Goal: Task Accomplishment & Management: Use online tool/utility

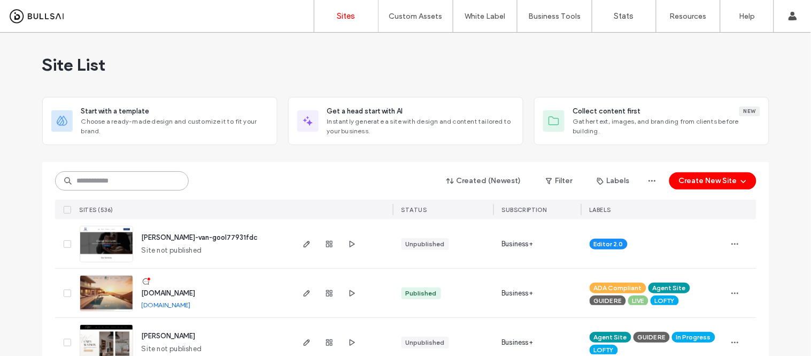
click at [144, 183] on input at bounding box center [122, 180] width 134 height 19
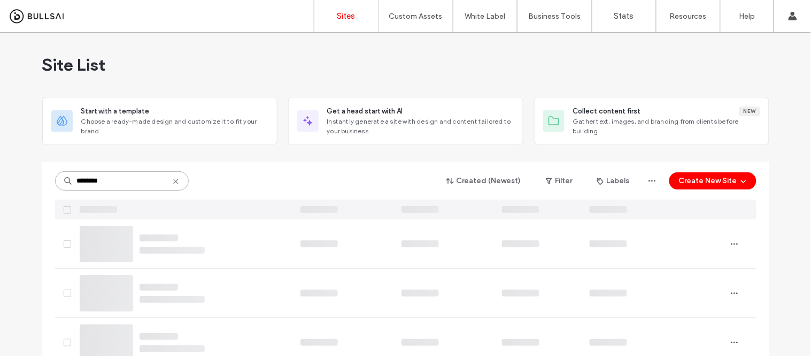
type input "********"
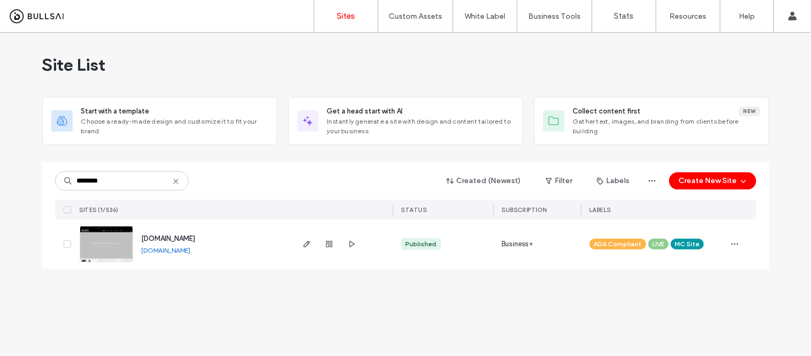
click at [191, 247] on link "www.kwempire.com" at bounding box center [166, 250] width 49 height 8
click at [117, 248] on img at bounding box center [106, 262] width 52 height 73
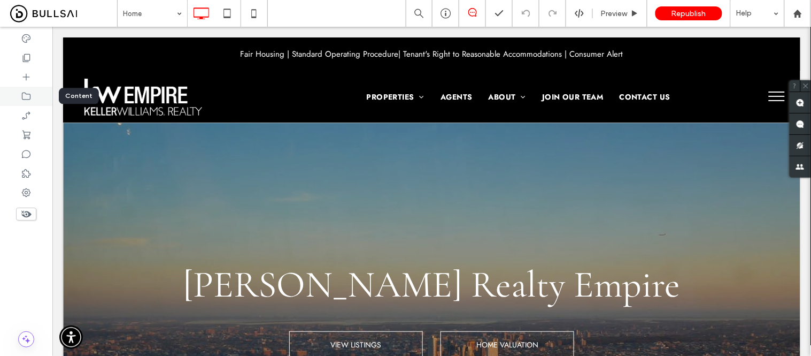
click at [29, 94] on icon at bounding box center [26, 96] width 11 height 11
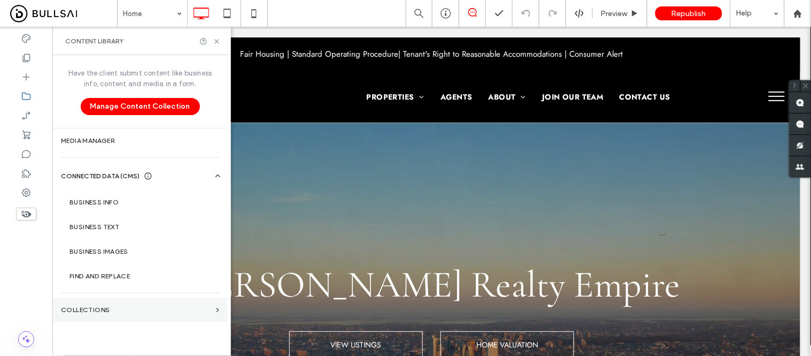
click at [74, 310] on label "Collections" at bounding box center [136, 309] width 151 height 7
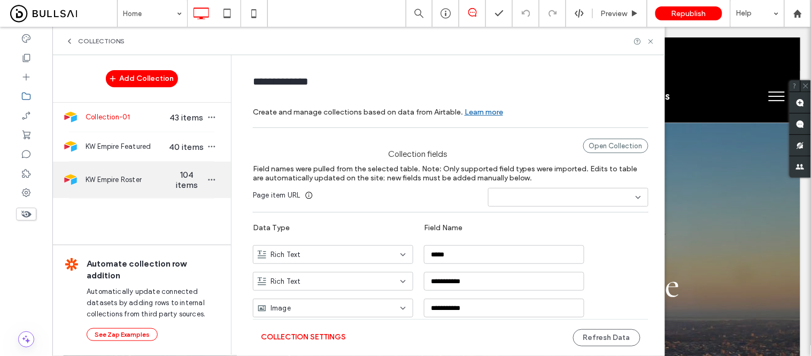
click at [120, 188] on div "KW Empire Roster 104 items" at bounding box center [141, 180] width 179 height 36
type input "**********"
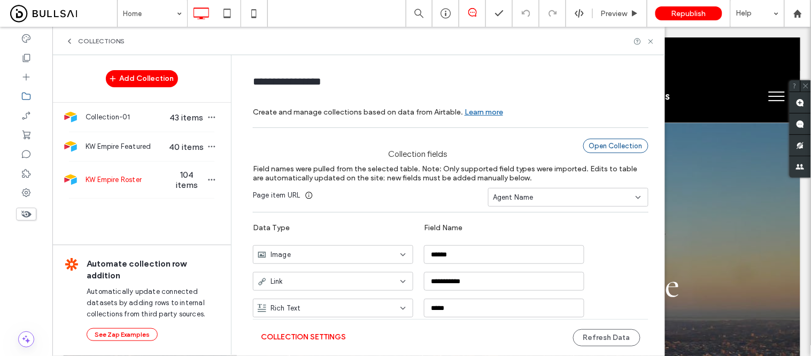
click at [619, 144] on div "Open Collection" at bounding box center [615, 146] width 65 height 14
click at [611, 335] on button "Refresh Data" at bounding box center [606, 337] width 67 height 17
click at [799, 15] on icon at bounding box center [798, 13] width 9 height 9
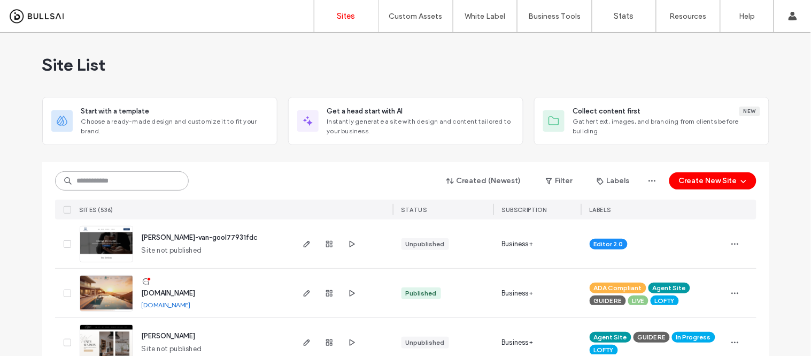
click at [105, 189] on input at bounding box center [122, 180] width 134 height 19
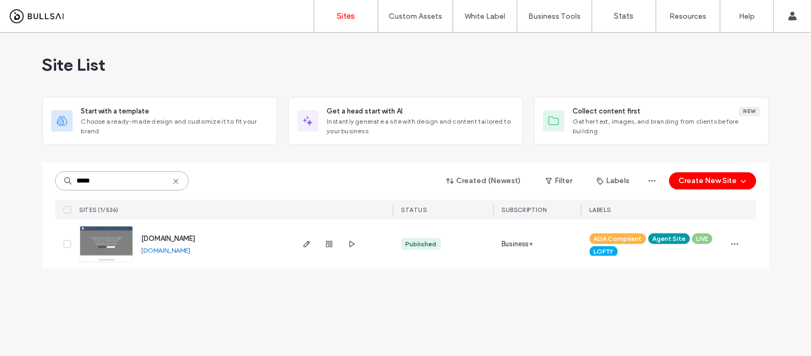
type input "*****"
click at [170, 250] on link "www.nctruenorthrealty.com" at bounding box center [166, 250] width 49 height 8
click at [114, 249] on img at bounding box center [106, 262] width 52 height 73
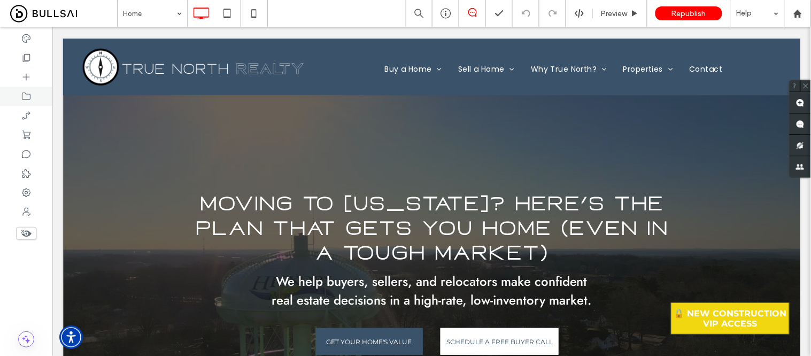
click at [25, 100] on icon at bounding box center [26, 96] width 11 height 11
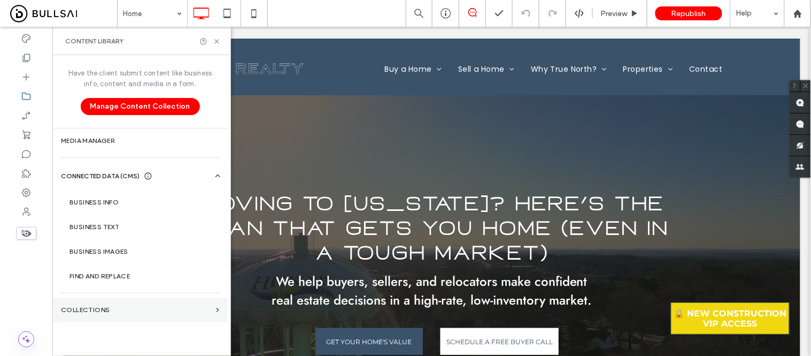
click at [121, 308] on label "Collections" at bounding box center [136, 309] width 151 height 7
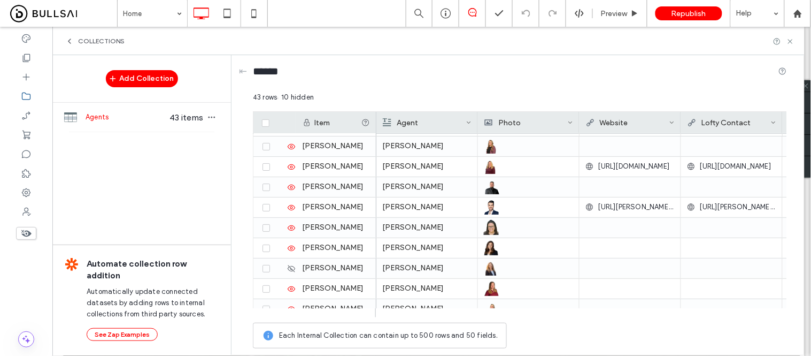
scroll to position [178, 0]
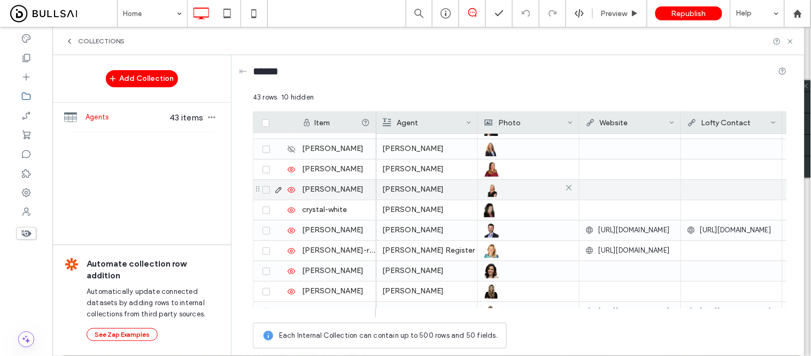
click at [490, 188] on img at bounding box center [493, 189] width 18 height 15
click at [490, 188] on img at bounding box center [494, 189] width 18 height 15
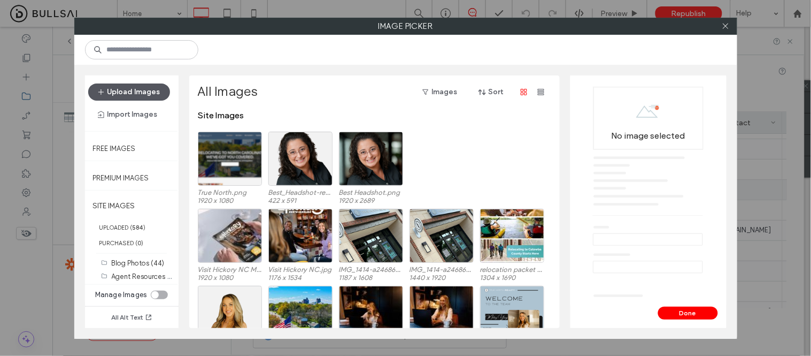
click at [127, 86] on button "Upload Images" at bounding box center [129, 91] width 82 height 17
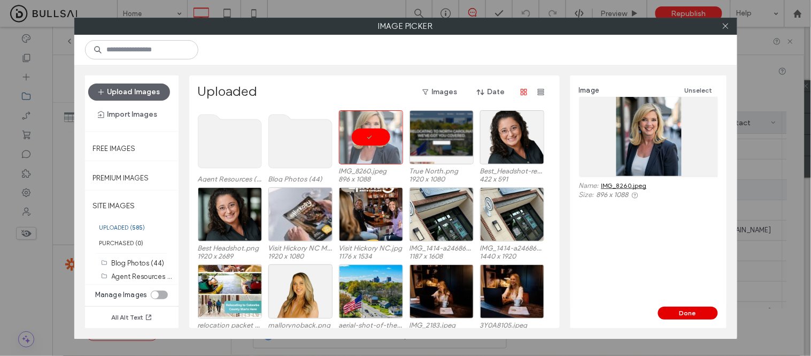
click at [703, 307] on button "Done" at bounding box center [688, 312] width 60 height 13
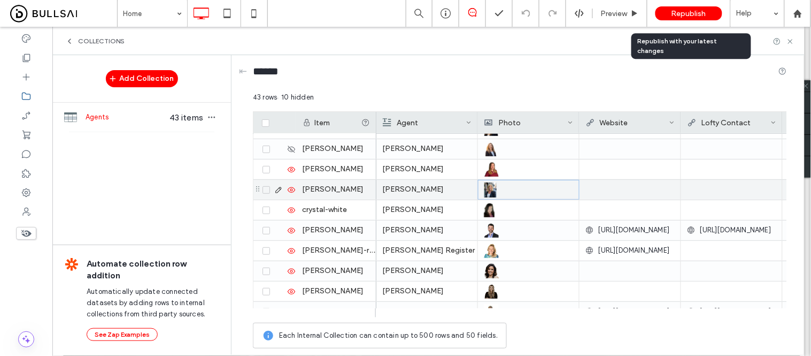
click at [679, 13] on span "Republish" at bounding box center [689, 13] width 35 height 9
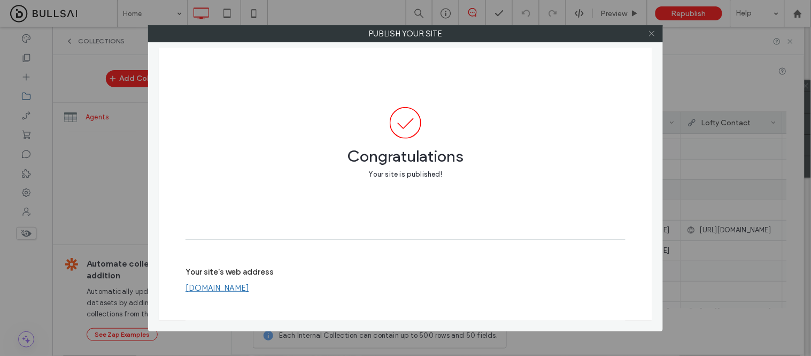
click at [650, 34] on icon at bounding box center [652, 33] width 8 height 8
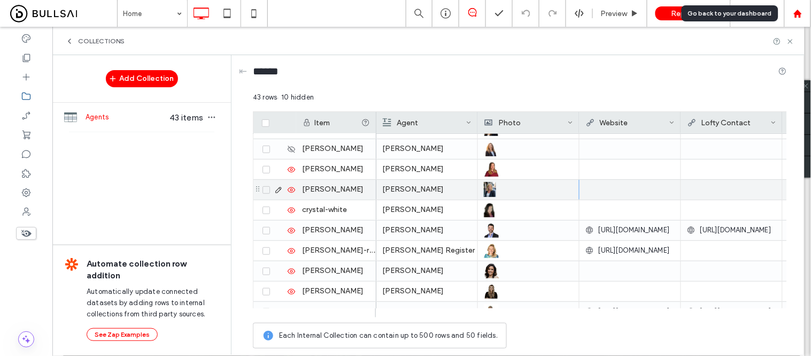
click at [803, 9] on icon at bounding box center [798, 13] width 9 height 9
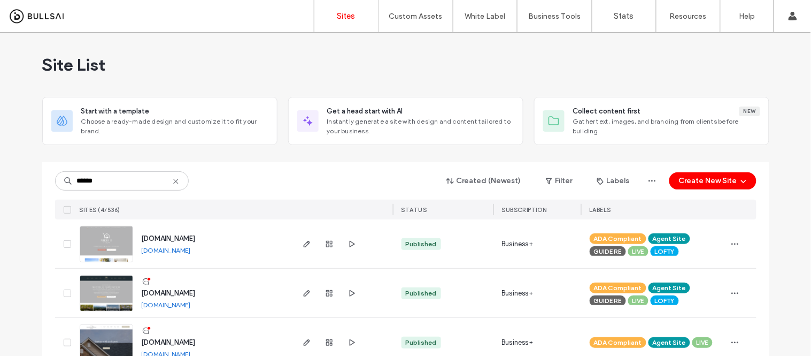
type input "******"
click at [188, 305] on link "[DOMAIN_NAME]" at bounding box center [166, 305] width 49 height 8
click at [113, 293] on img at bounding box center [106, 311] width 52 height 73
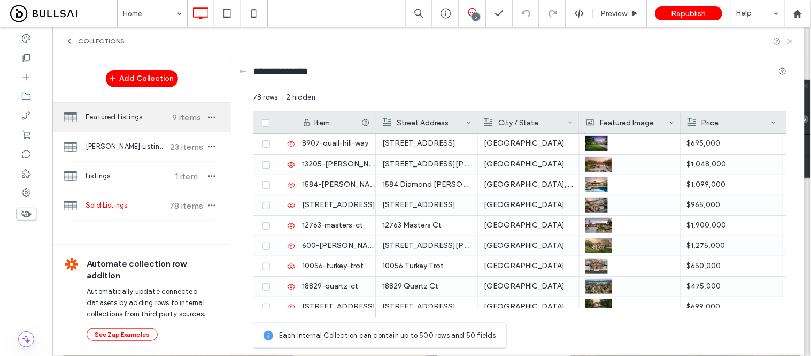
click at [149, 120] on span "Featured Listings" at bounding box center [126, 117] width 80 height 11
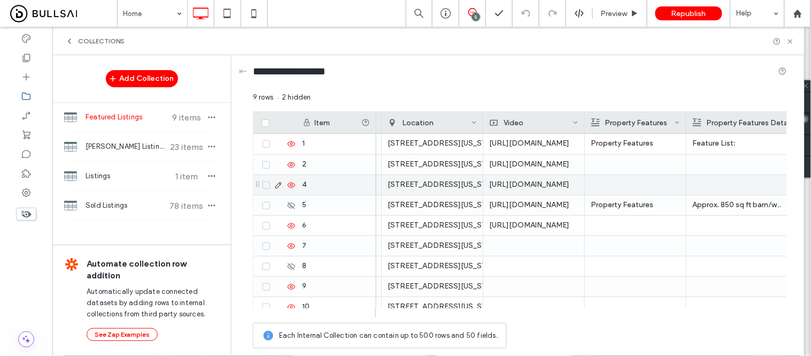
click at [518, 187] on div "[URL][DOMAIN_NAME]" at bounding box center [534, 185] width 102 height 20
type input "**********"
click at [633, 186] on div at bounding box center [635, 185] width 89 height 20
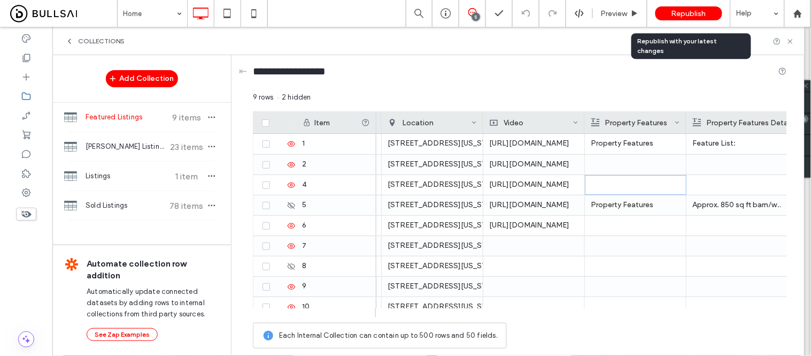
click at [678, 9] on span "Republish" at bounding box center [689, 13] width 35 height 9
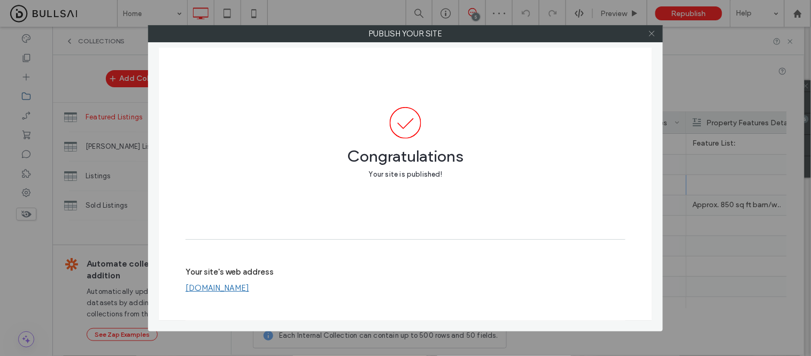
click at [651, 29] on icon at bounding box center [652, 33] width 8 height 8
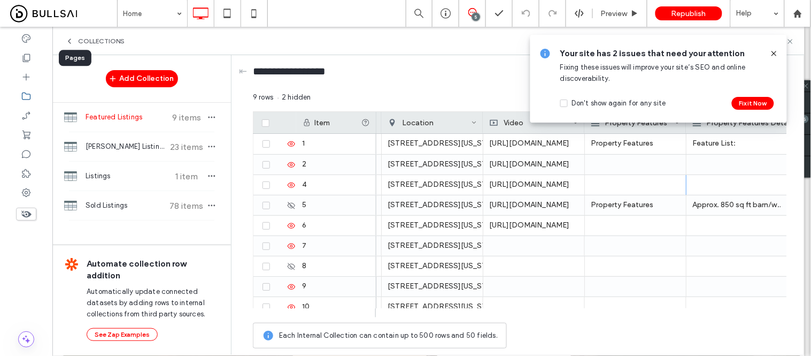
drag, startPoint x: 25, startPoint y: 53, endPoint x: 166, endPoint y: 236, distance: 230.6
click at [25, 53] on icon at bounding box center [26, 57] width 11 height 11
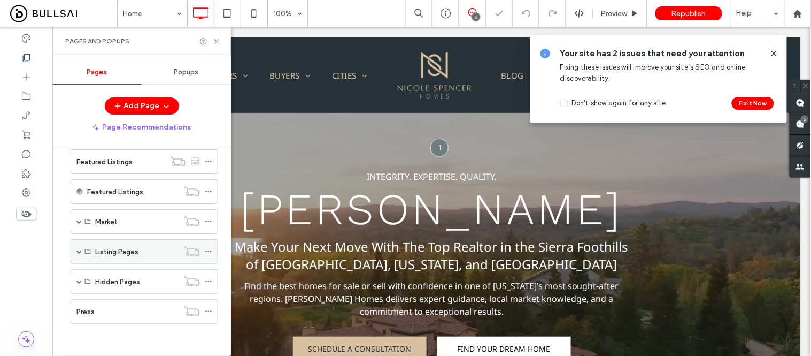
click at [78, 252] on span at bounding box center [78, 251] width 5 height 5
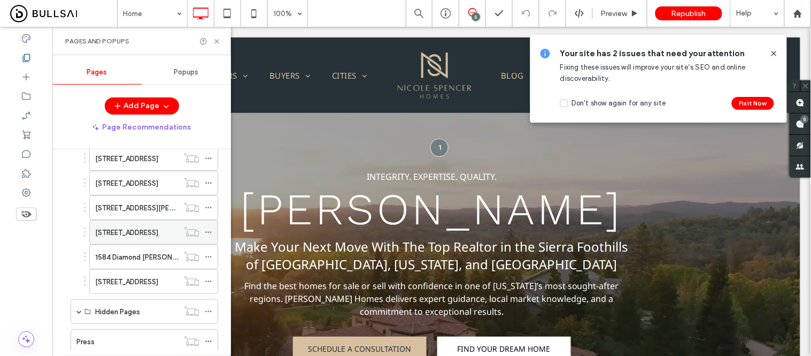
click at [128, 237] on label "[STREET_ADDRESS]" at bounding box center [126, 232] width 63 height 19
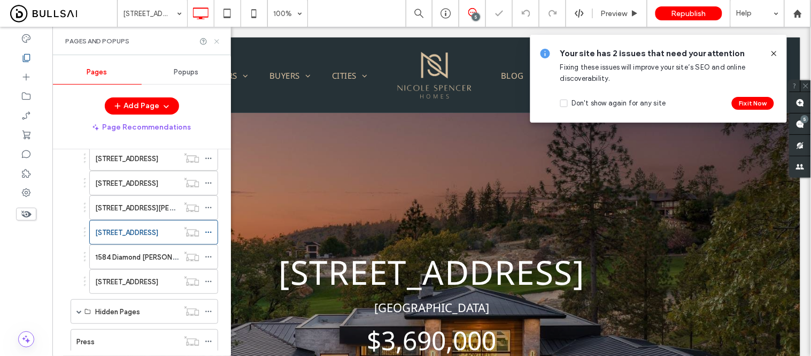
click at [217, 42] on icon at bounding box center [217, 41] width 8 height 8
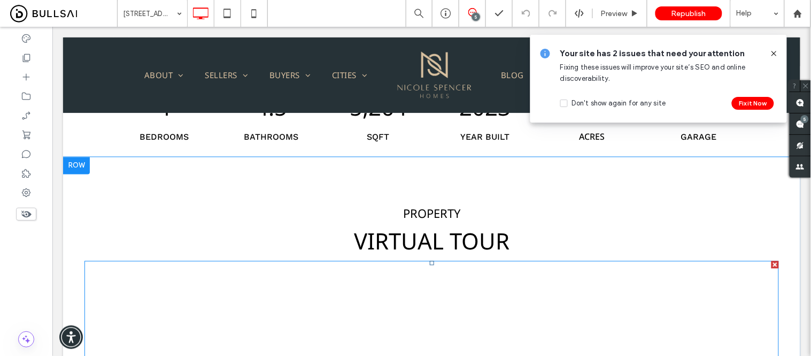
scroll to position [594, 0]
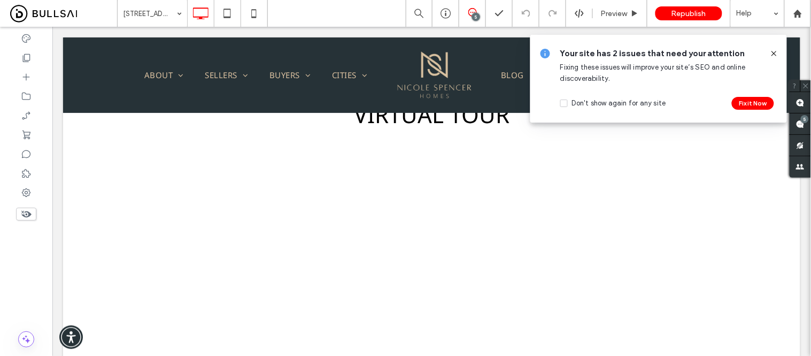
drag, startPoint x: 775, startPoint y: 51, endPoint x: 552, endPoint y: 106, distance: 230.1
click at [775, 51] on icon at bounding box center [774, 53] width 9 height 9
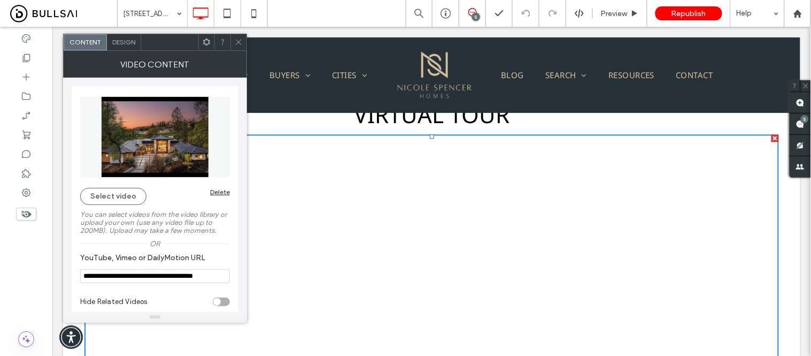
click at [166, 277] on input "**********" at bounding box center [155, 276] width 150 height 14
click at [168, 268] on section "**********" at bounding box center [155, 269] width 150 height 42
click at [165, 275] on input "**********" at bounding box center [155, 276] width 150 height 15
paste input "*******"
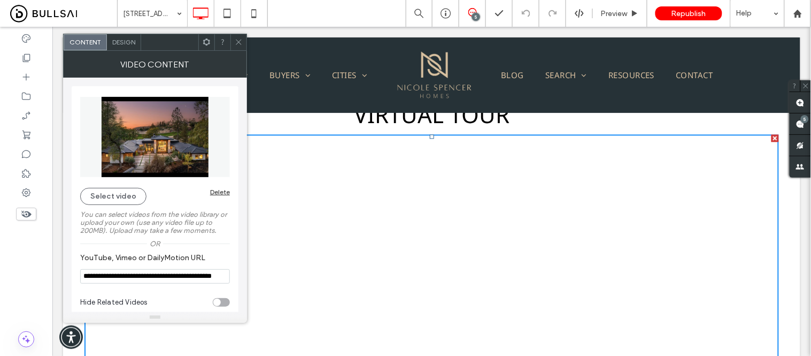
scroll to position [0, 37]
type input "**********"
click at [225, 239] on label "You can select videos from the video library or upload your own (use any video …" at bounding box center [155, 222] width 150 height 35
click at [237, 37] on span at bounding box center [239, 42] width 8 height 16
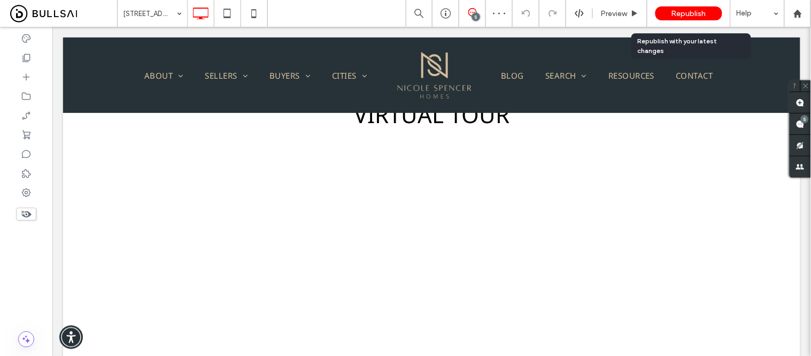
click at [682, 17] on span "Republish" at bounding box center [689, 13] width 35 height 9
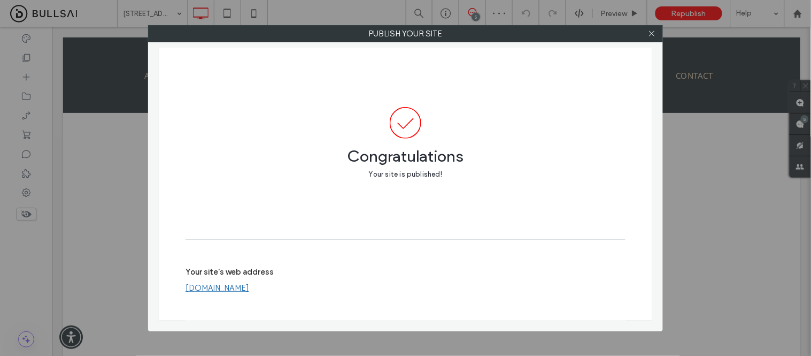
click at [656, 30] on div at bounding box center [652, 34] width 16 height 16
click at [652, 37] on icon at bounding box center [652, 33] width 8 height 8
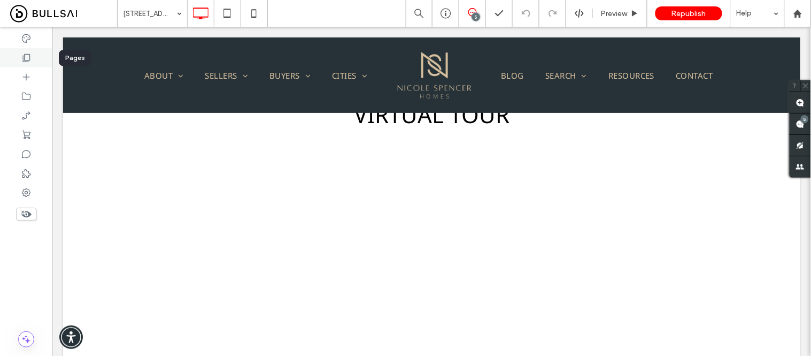
click at [30, 59] on icon at bounding box center [26, 57] width 11 height 11
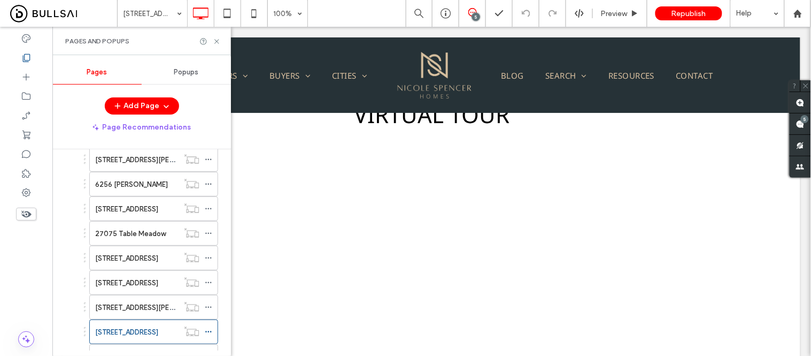
scroll to position [832, 0]
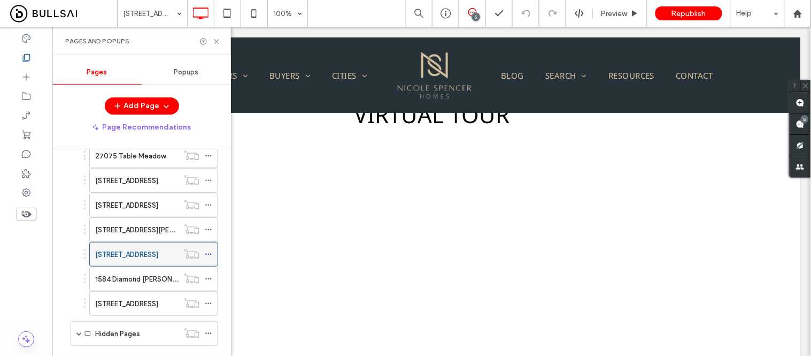
click at [211, 255] on use at bounding box center [208, 255] width 6 height 2
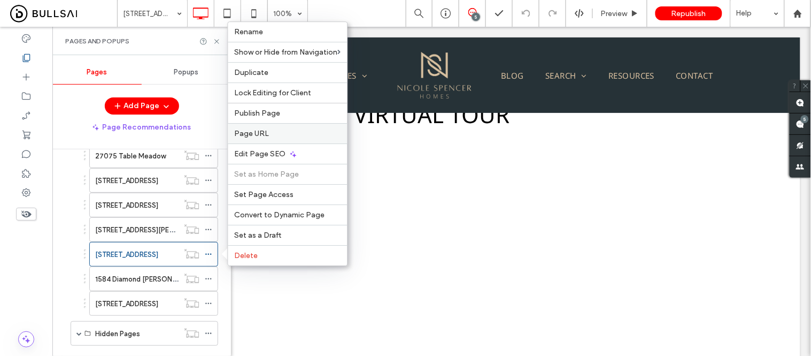
click at [263, 132] on span "Page URL" at bounding box center [252, 133] width 35 height 9
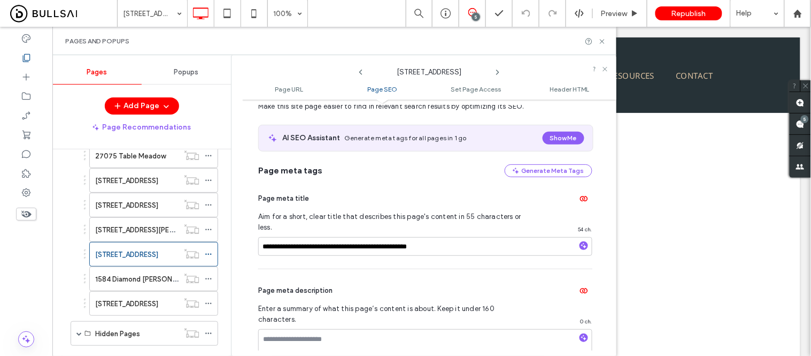
scroll to position [416, 0]
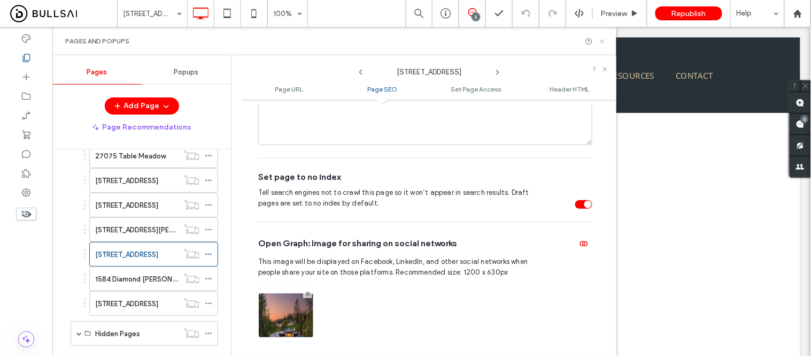
drag, startPoint x: 603, startPoint y: 39, endPoint x: 486, endPoint y: 132, distance: 149.6
click at [603, 39] on icon at bounding box center [602, 41] width 8 height 8
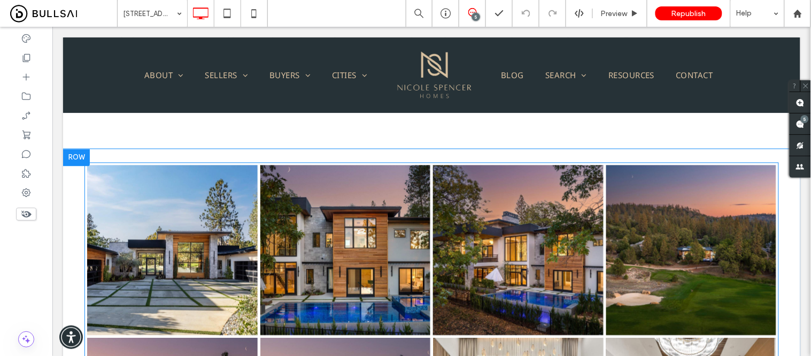
scroll to position [1664, 0]
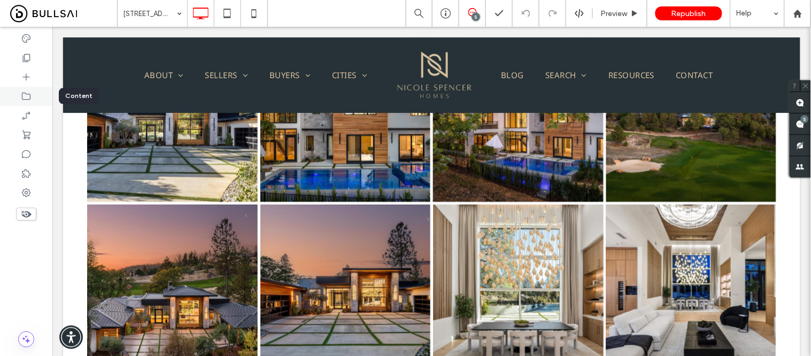
click at [21, 95] on icon at bounding box center [26, 96] width 11 height 11
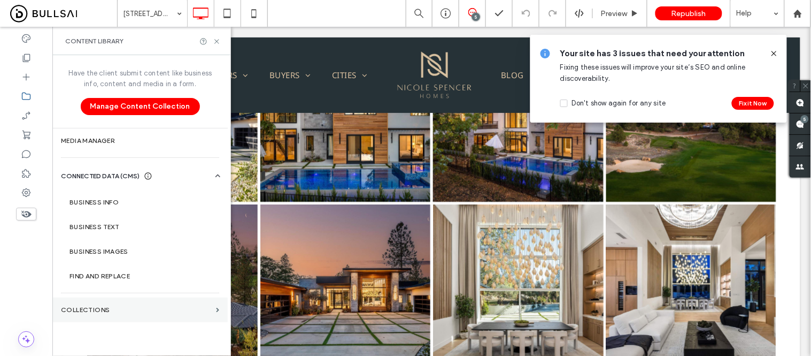
click at [100, 308] on label "Collections" at bounding box center [136, 309] width 151 height 7
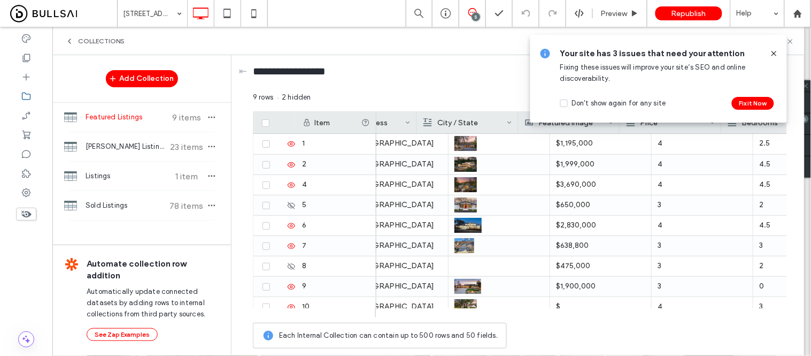
scroll to position [0, 0]
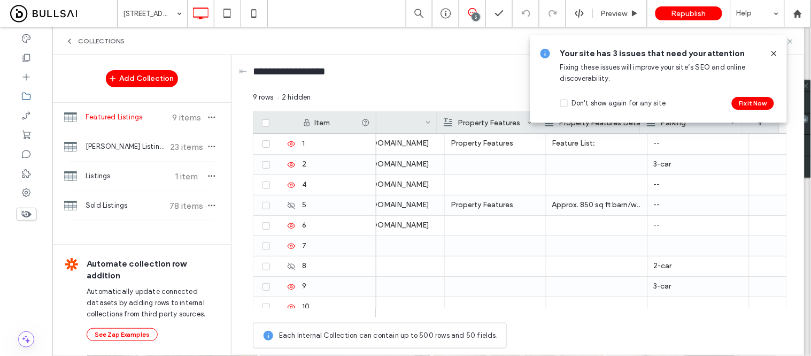
click at [773, 50] on icon at bounding box center [774, 53] width 9 height 9
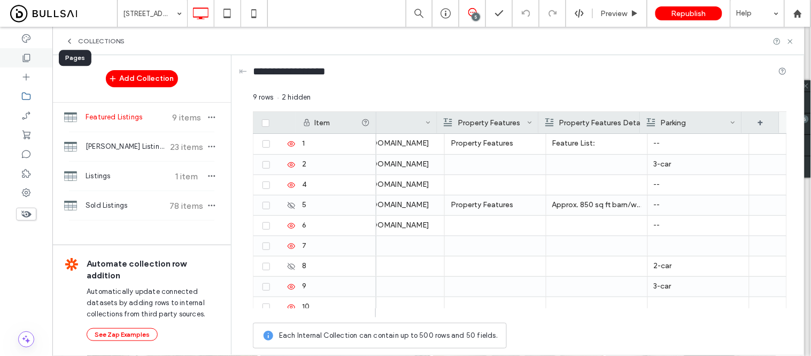
click at [27, 60] on use at bounding box center [26, 58] width 7 height 8
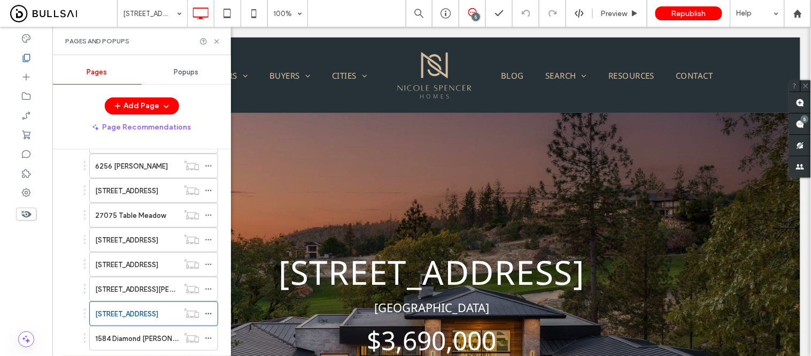
scroll to position [832, 0]
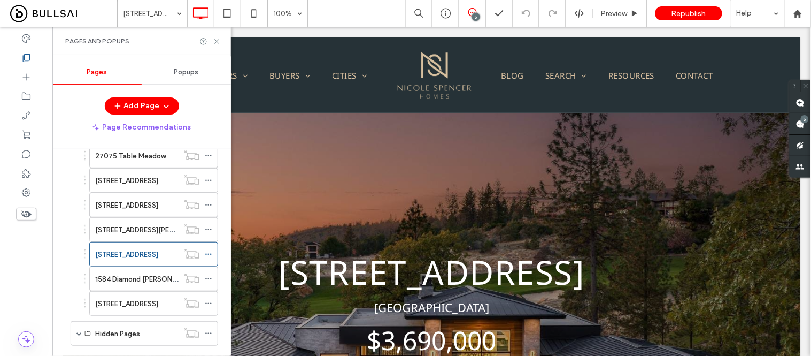
click at [135, 261] on label "[STREET_ADDRESS]" at bounding box center [126, 254] width 63 height 19
click at [214, 43] on icon at bounding box center [217, 41] width 8 height 8
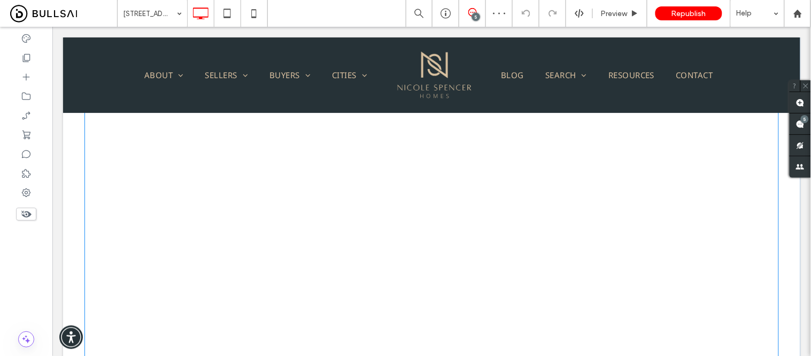
scroll to position [950, 0]
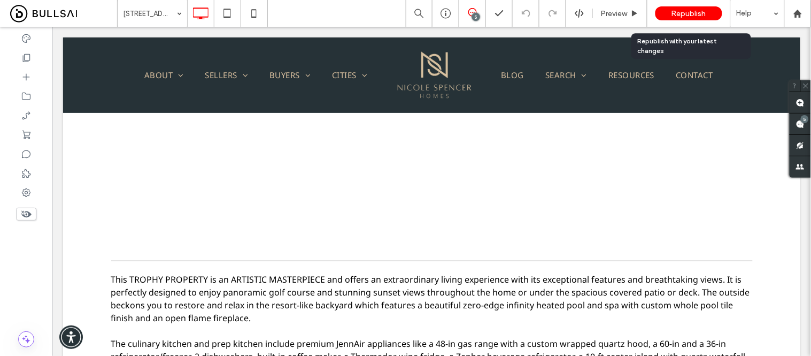
click at [693, 14] on span "Republish" at bounding box center [689, 13] width 35 height 9
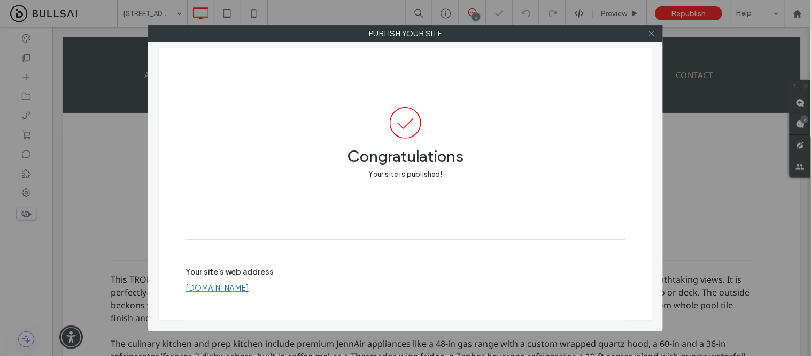
click at [655, 33] on icon at bounding box center [652, 33] width 8 height 8
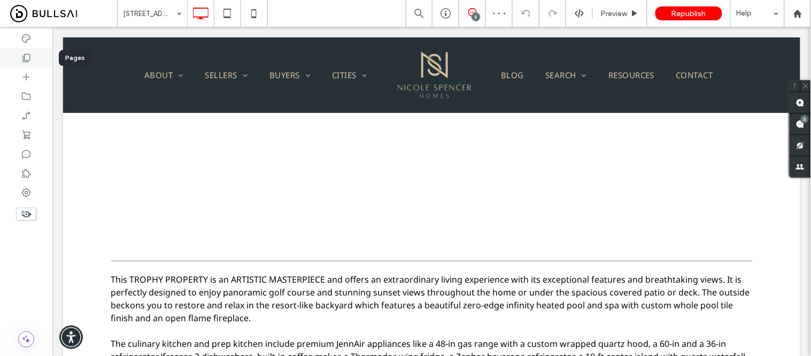
click at [32, 59] on div at bounding box center [26, 57] width 52 height 19
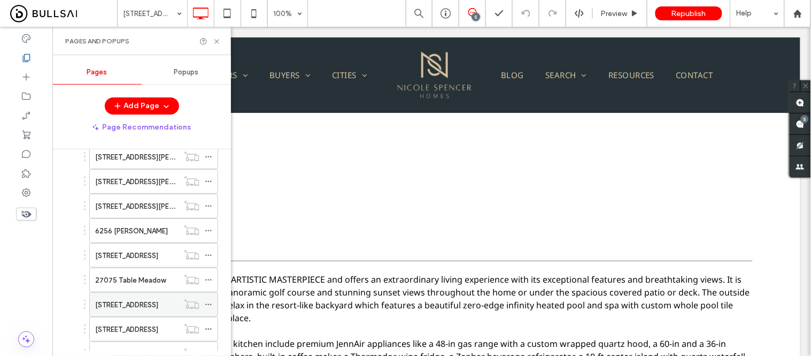
scroll to position [772, 0]
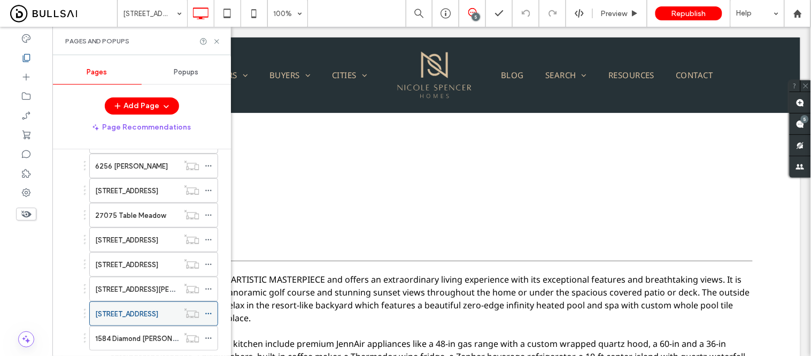
click at [210, 314] on icon at bounding box center [208, 313] width 7 height 7
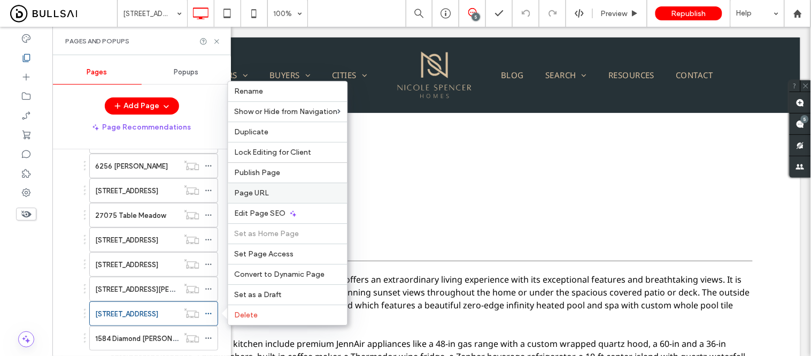
click at [268, 197] on label "Page URL" at bounding box center [288, 192] width 106 height 9
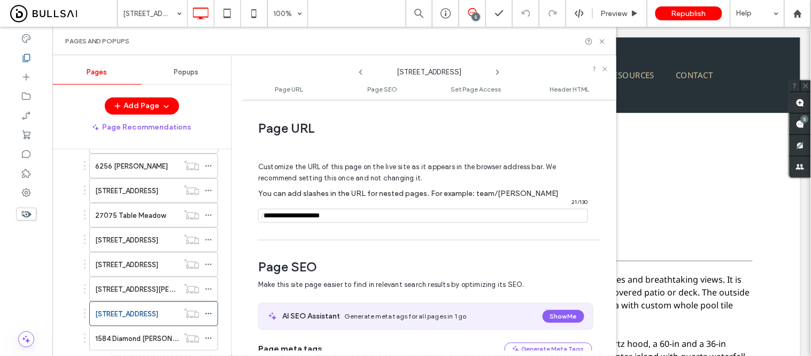
click at [362, 216] on input "notEmpty" at bounding box center [423, 216] width 330 height 14
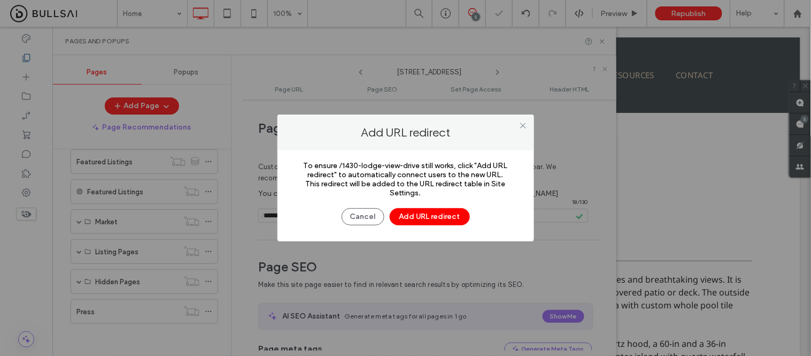
scroll to position [319, 0]
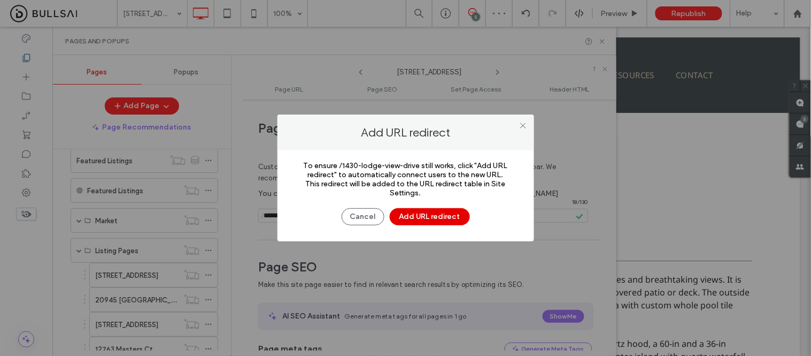
scroll to position [772, 0]
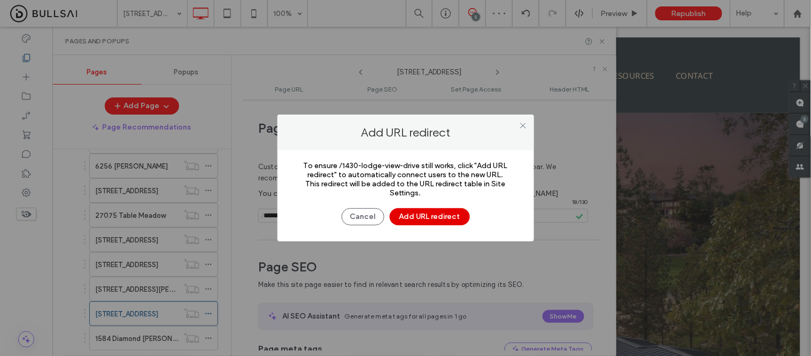
click at [429, 211] on button "Add URL redirect" at bounding box center [430, 216] width 80 height 17
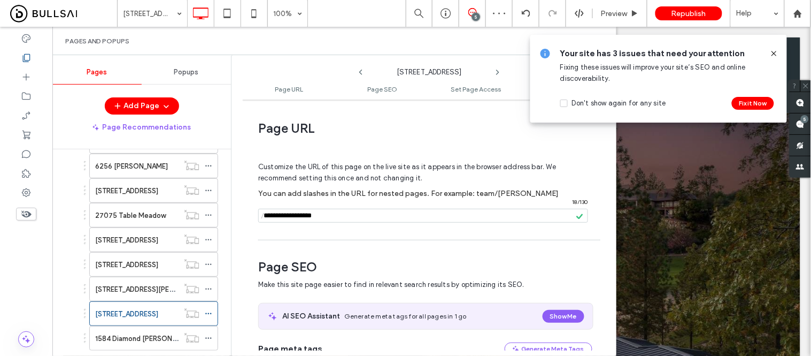
scroll to position [0, 0]
drag, startPoint x: 774, startPoint y: 55, endPoint x: 651, endPoint y: 9, distance: 131.3
click at [774, 55] on icon at bounding box center [774, 53] width 9 height 9
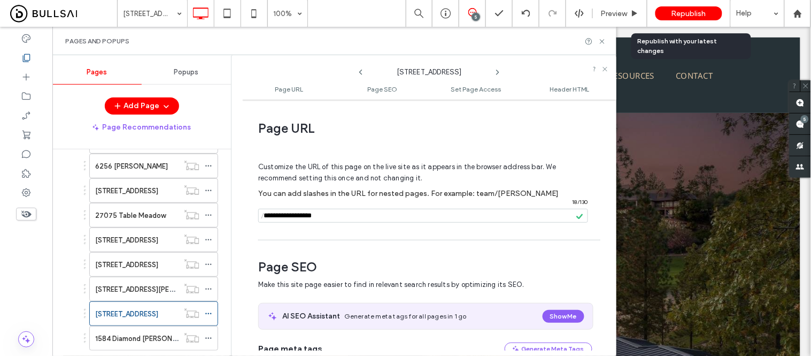
click at [680, 14] on span "Republish" at bounding box center [689, 13] width 35 height 9
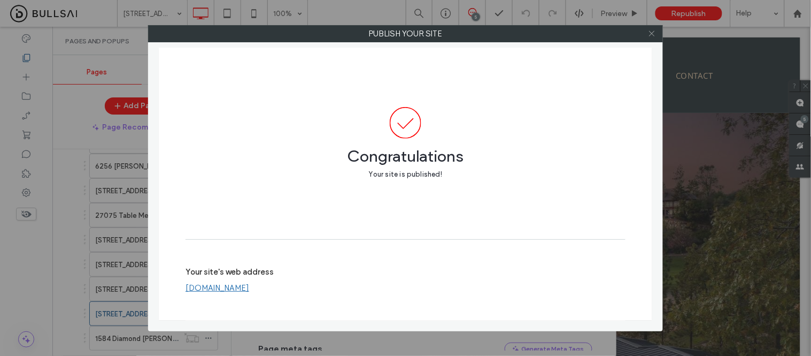
click at [653, 37] on icon at bounding box center [652, 33] width 8 height 8
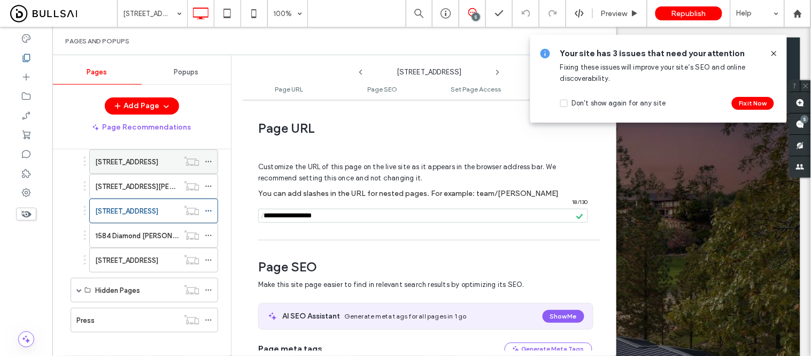
scroll to position [888, 0]
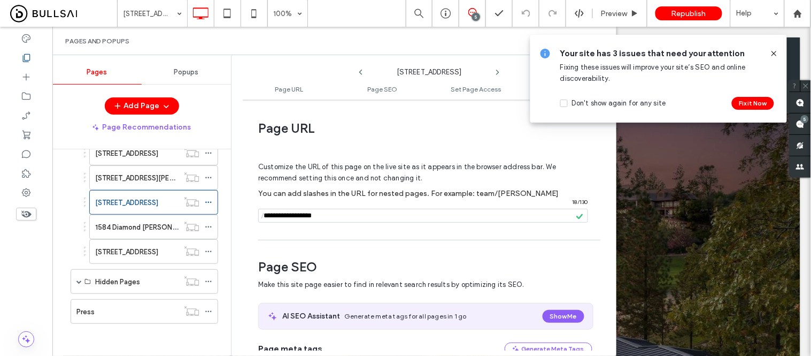
click at [773, 53] on icon at bounding box center [774, 53] width 9 height 9
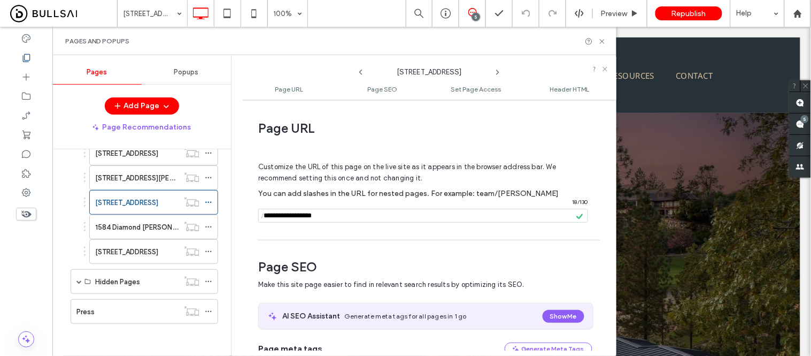
click at [379, 214] on input "notEmpty" at bounding box center [423, 216] width 330 height 14
type input "**********"
click at [581, 226] on div "Customize the URL of this page on the live site as it appears in the browser ad…" at bounding box center [425, 188] width 334 height 94
drag, startPoint x: 601, startPoint y: 41, endPoint x: 548, endPoint y: 14, distance: 59.3
click at [601, 41] on icon at bounding box center [602, 41] width 8 height 8
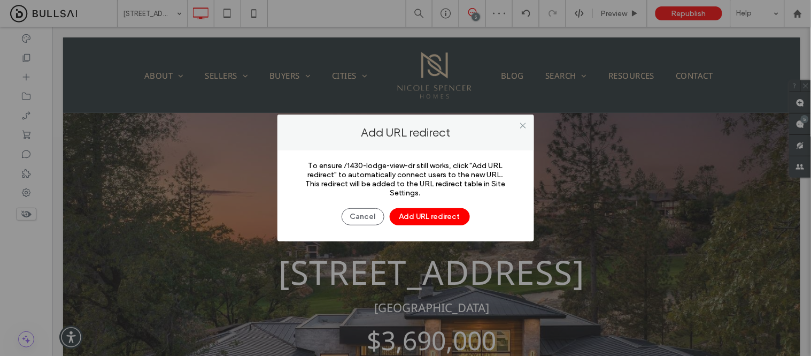
click at [687, 12] on div at bounding box center [405, 178] width 811 height 356
click at [442, 221] on button "Add URL redirect" at bounding box center [430, 216] width 80 height 17
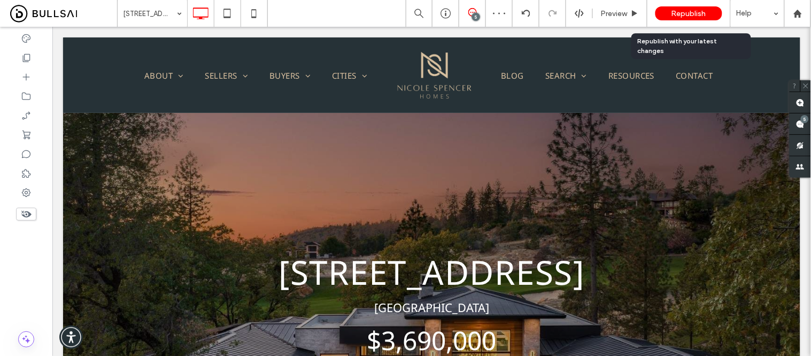
click at [694, 11] on span "Republish" at bounding box center [689, 13] width 35 height 9
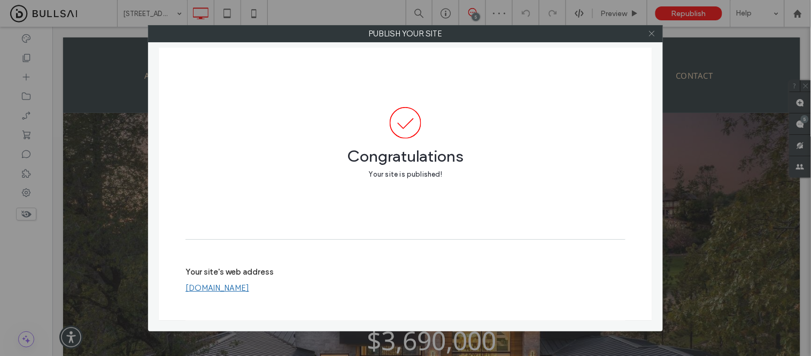
click at [655, 35] on icon at bounding box center [652, 33] width 8 height 8
